Goal: Task Accomplishment & Management: Manage account settings

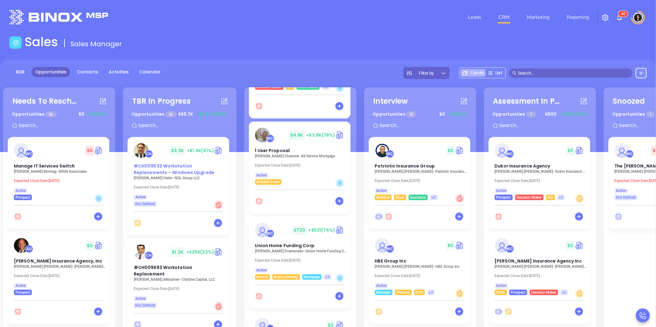
click at [156, 173] on span "#CH009632 Workstation Replacements – Windows Upgrade" at bounding box center [174, 169] width 81 height 13
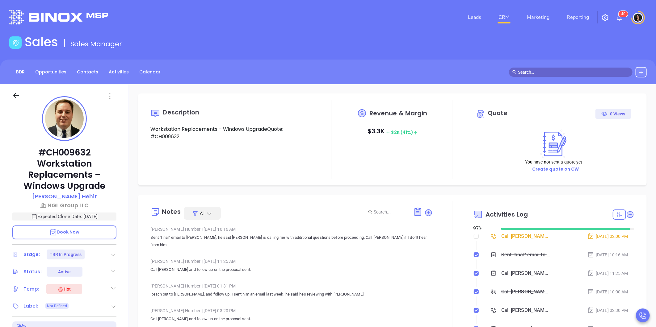
type input "[PERSON_NAME]"
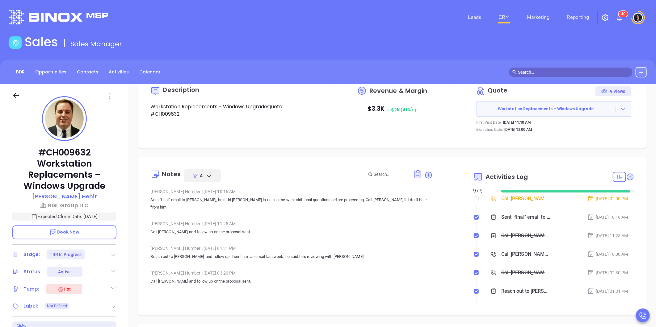
scroll to position [34, 0]
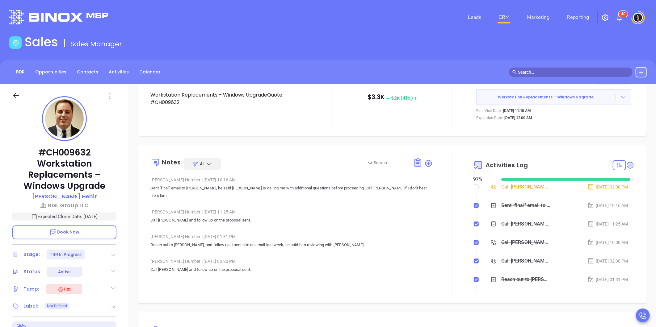
click at [114, 255] on icon at bounding box center [113, 255] width 6 height 6
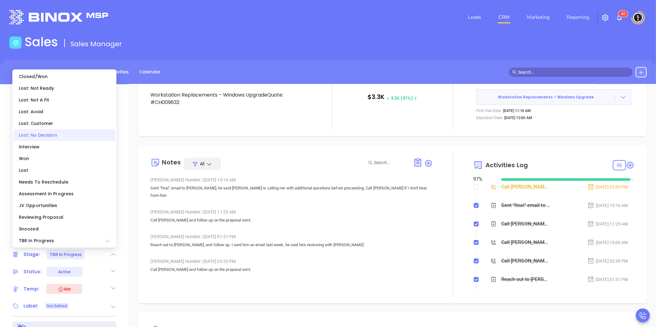
click at [50, 132] on div "Lost: No Decision" at bounding box center [65, 135] width 102 height 12
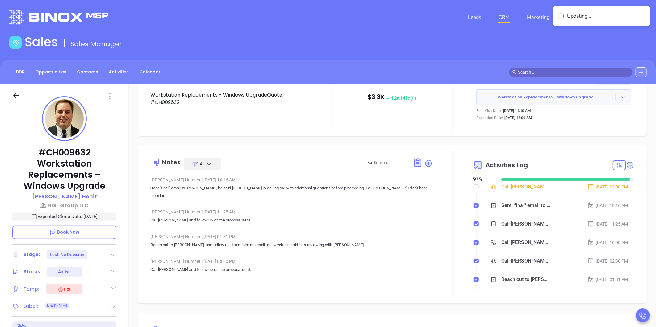
click at [172, 142] on div "Description Workstation Replacements – Windows UpgradeQuote: #CH009632 Revenue …" at bounding box center [392, 300] width 527 height 432
click at [505, 18] on link "CRM" at bounding box center [504, 17] width 16 height 12
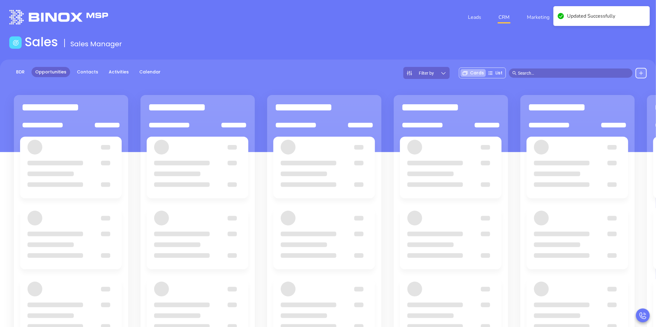
click at [266, 57] on main "Sales Sales Manager BDR Opportunities Contacts Activities Calendar Filter by Ca…" at bounding box center [328, 224] width 656 height 378
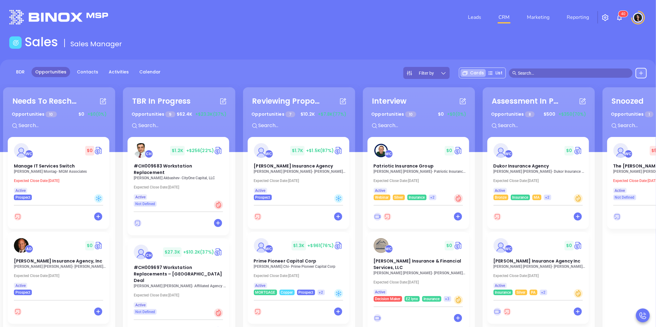
click at [260, 56] on main "Sales Sales Manager BDR Opportunities Contacts Activities Calendar Filter by Ca…" at bounding box center [328, 223] width 656 height 377
